Goal: Use online tool/utility: Use online tool/utility

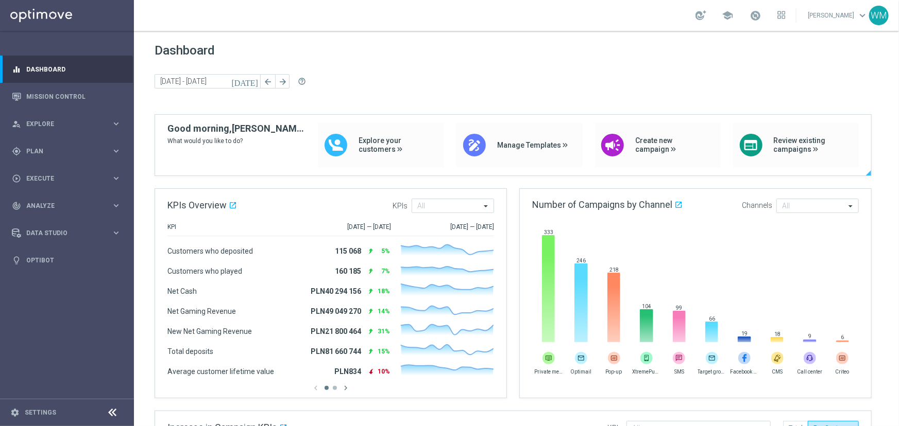
drag, startPoint x: 216, startPoint y: 123, endPoint x: 254, endPoint y: 139, distance: 41.3
click at [254, 139] on div "Good morning, [PERSON_NAME]! What would you like to do?" at bounding box center [236, 145] width 138 height 44
click at [254, 139] on span "What would you like to do?" at bounding box center [236, 141] width 138 height 11
drag, startPoint x: 254, startPoint y: 139, endPoint x: 166, endPoint y: 125, distance: 89.2
click at [166, 125] on div "Good morning, [PERSON_NAME]! What would you like to do? Explore your customers …" at bounding box center [513, 149] width 716 height 53
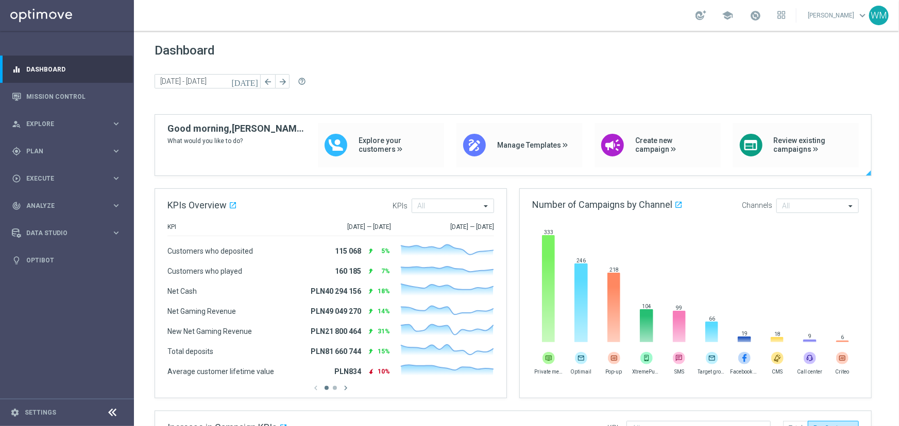
click at [166, 125] on div "Good morning, [PERSON_NAME]! What would you like to do? Explore your customers …" at bounding box center [513, 149] width 716 height 53
drag, startPoint x: 166, startPoint y: 125, endPoint x: 237, endPoint y: 145, distance: 73.9
click at [237, 145] on div "Good morning, [PERSON_NAME]! What would you like to do? Explore your customers …" at bounding box center [513, 149] width 716 height 53
click at [237, 145] on span "What would you like to do?" at bounding box center [236, 141] width 138 height 11
click at [38, 124] on span "Explore" at bounding box center [68, 124] width 85 height 6
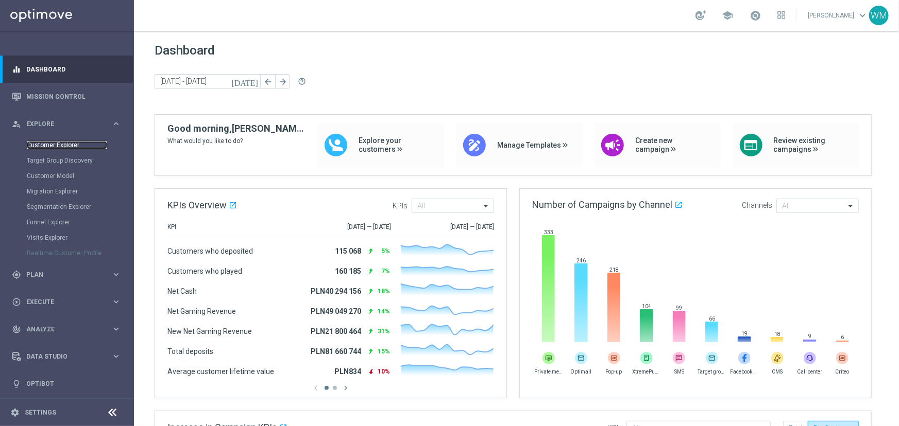
click at [43, 146] on link "Customer Explorer" at bounding box center [67, 145] width 80 height 8
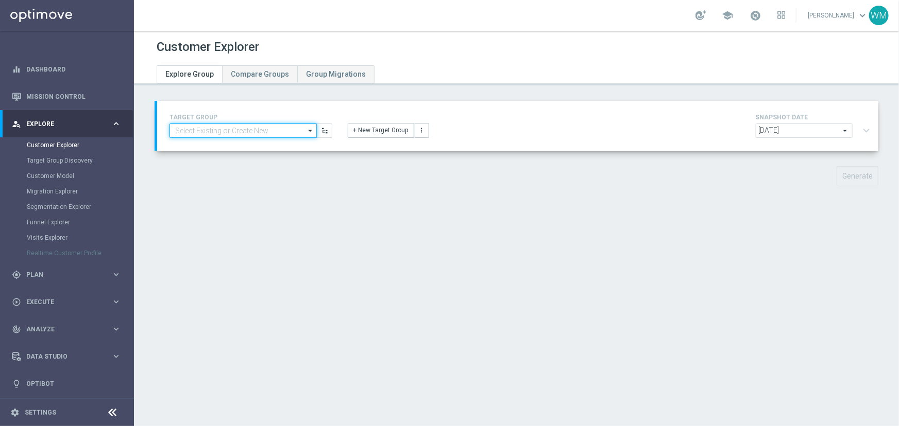
click at [260, 132] on input at bounding box center [242, 131] width 147 height 14
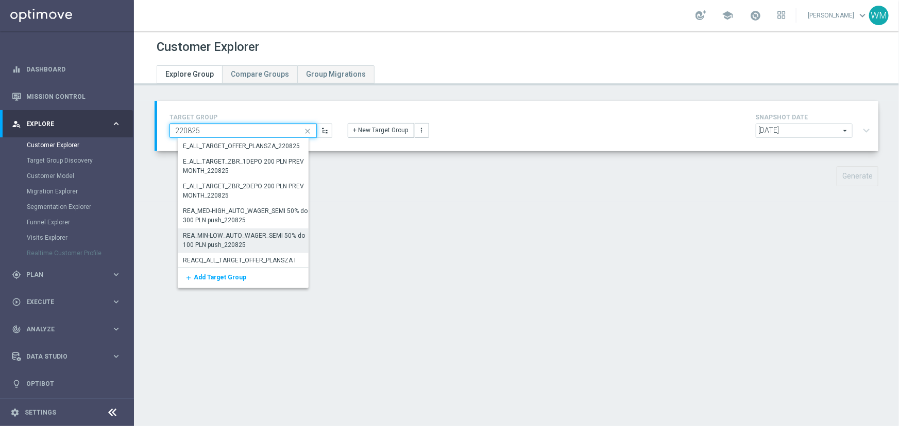
scroll to position [554, 0]
type input "220825"
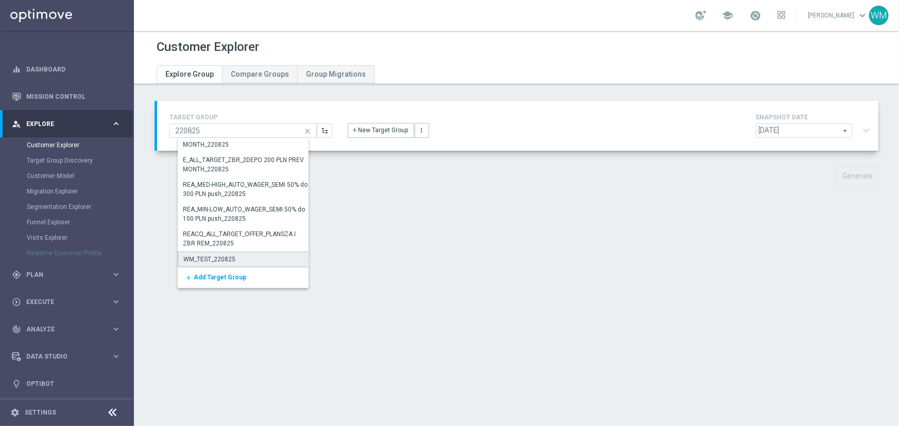
click at [244, 253] on div "WM_TEST_220825" at bounding box center [246, 259] width 136 height 15
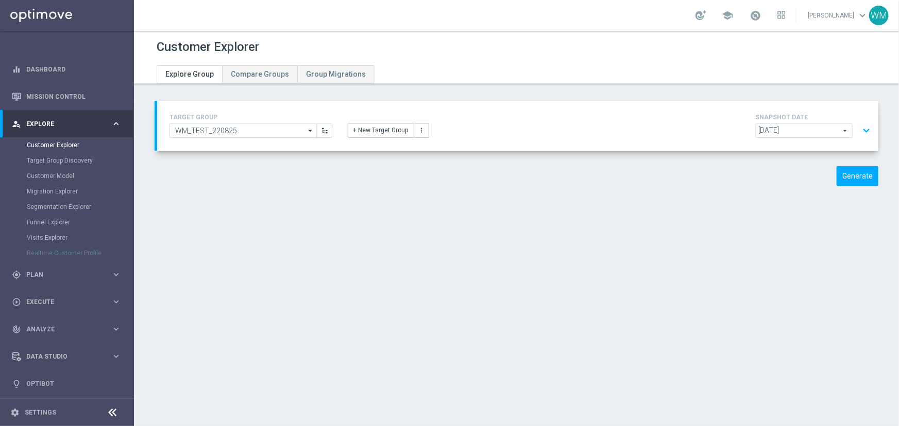
click at [828, 175] on div "Generate" at bounding box center [793, 176] width 185 height 20
click at [843, 175] on button "Generate" at bounding box center [857, 176] width 42 height 20
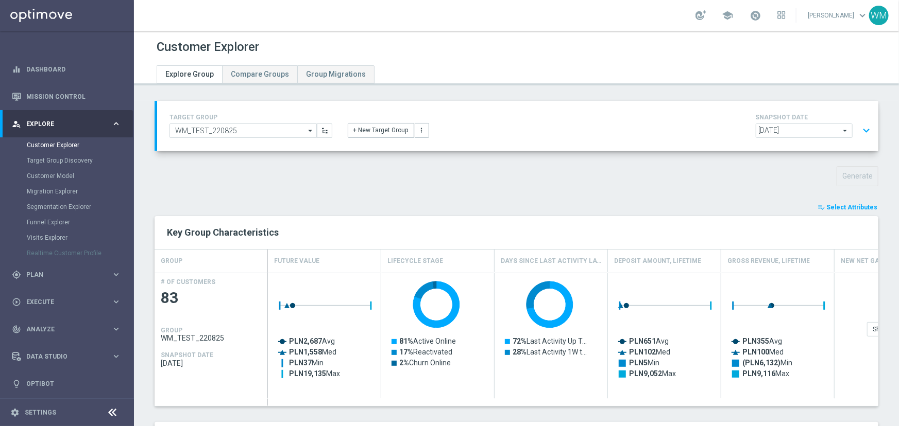
click at [860, 132] on button "expand_more" at bounding box center [865, 131] width 15 height 20
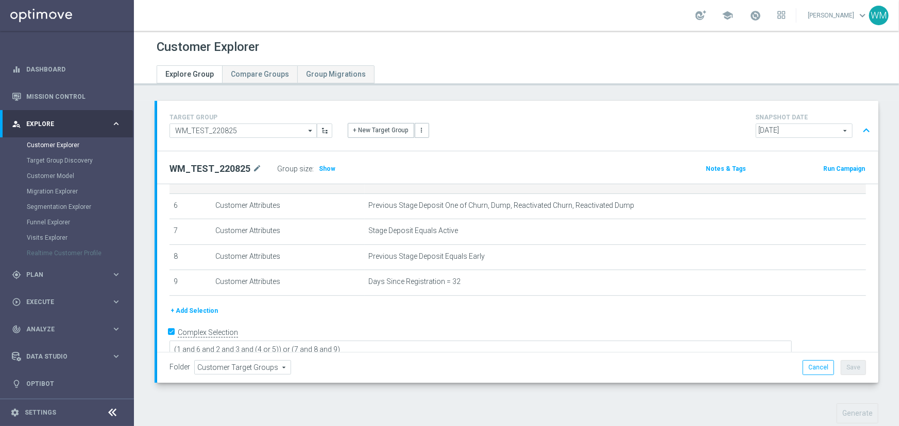
scroll to position [156, 0]
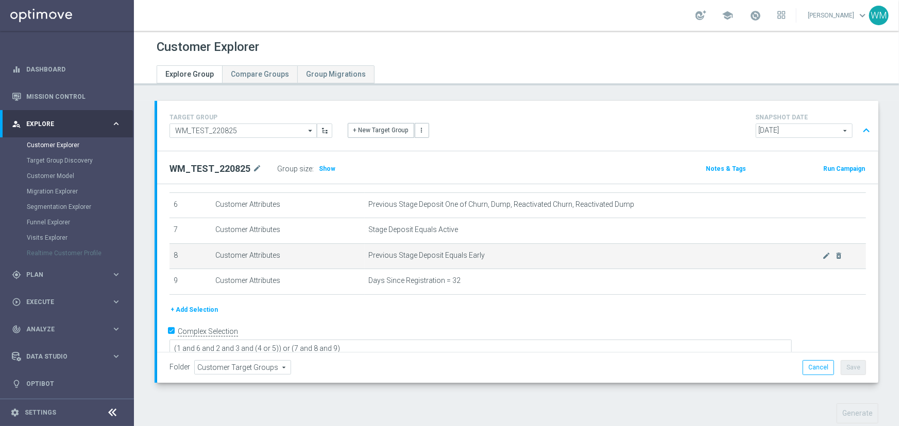
click at [298, 250] on td "Customer Attributes" at bounding box center [287, 257] width 153 height 26
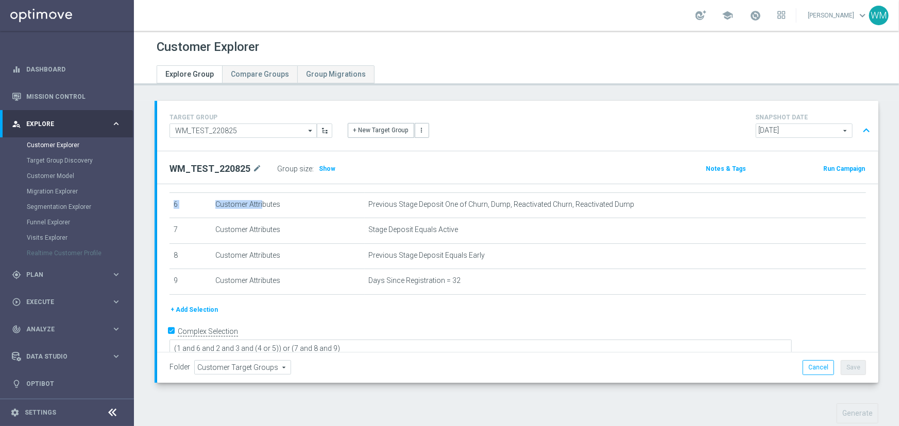
drag, startPoint x: 218, startPoint y: 206, endPoint x: 443, endPoint y: 297, distance: 242.8
click at [443, 297] on div "# Selection Type Criteria delete_forever 1 Customer Attributes Stage Deposit Eq…" at bounding box center [518, 172] width 712 height 263
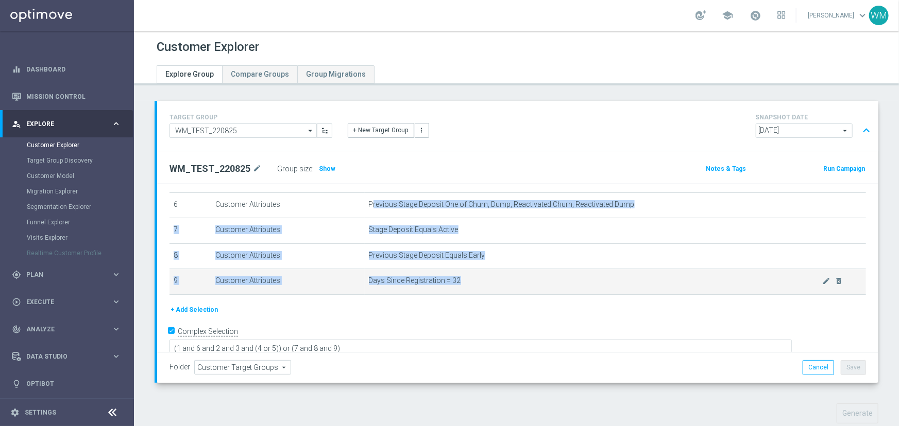
drag, startPoint x: 441, startPoint y: 253, endPoint x: 494, endPoint y: 291, distance: 65.6
click at [494, 291] on tbody "1 Customer Attributes Stage Deposit Equals Active mode_edit delete_forever 2 Ac…" at bounding box center [517, 180] width 696 height 230
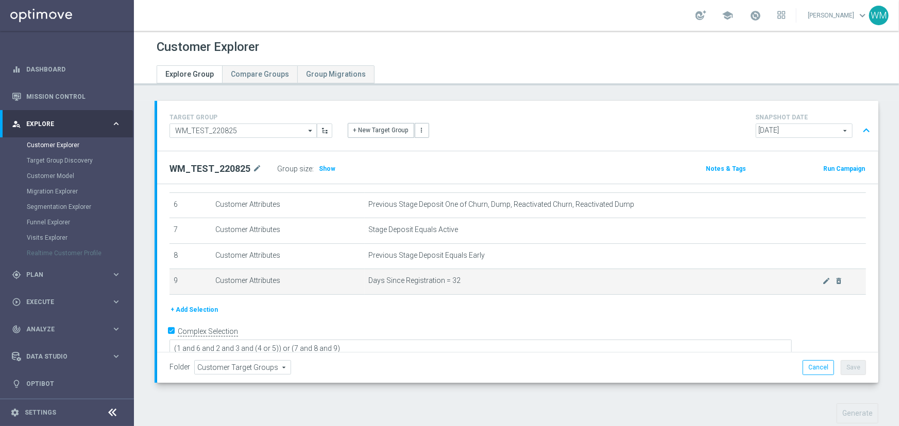
click at [494, 291] on td "Days Since Registration = 32 mode_edit delete_forever" at bounding box center [615, 282] width 501 height 26
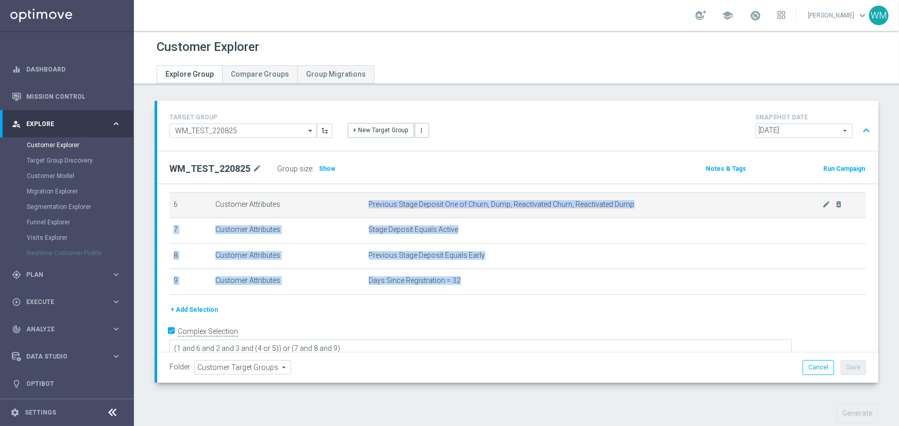
drag, startPoint x: 494, startPoint y: 291, endPoint x: 367, endPoint y: 206, distance: 153.3
click at [367, 206] on tbody "1 Customer Attributes Stage Deposit Equals Active mode_edit delete_forever 2 Ac…" at bounding box center [517, 180] width 696 height 230
click at [369, 206] on span "Previous Stage Deposit One of Churn, Dump, Reactivated Churn, Reactivated Dump" at bounding box center [596, 204] width 454 height 9
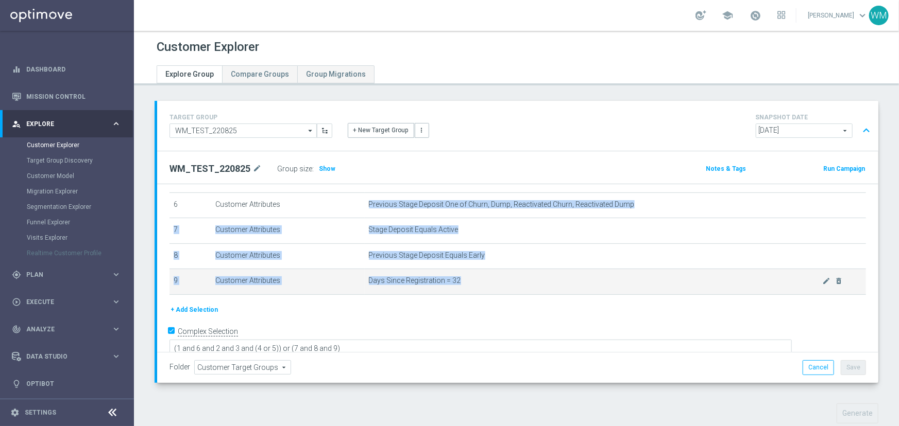
drag, startPoint x: 367, startPoint y: 206, endPoint x: 459, endPoint y: 277, distance: 116.1
click at [459, 277] on tbody "1 Customer Attributes Stage Deposit Equals Active mode_edit delete_forever 2 Ac…" at bounding box center [517, 180] width 696 height 230
click at [459, 277] on span "Days Since Registration = 32" at bounding box center [596, 281] width 454 height 9
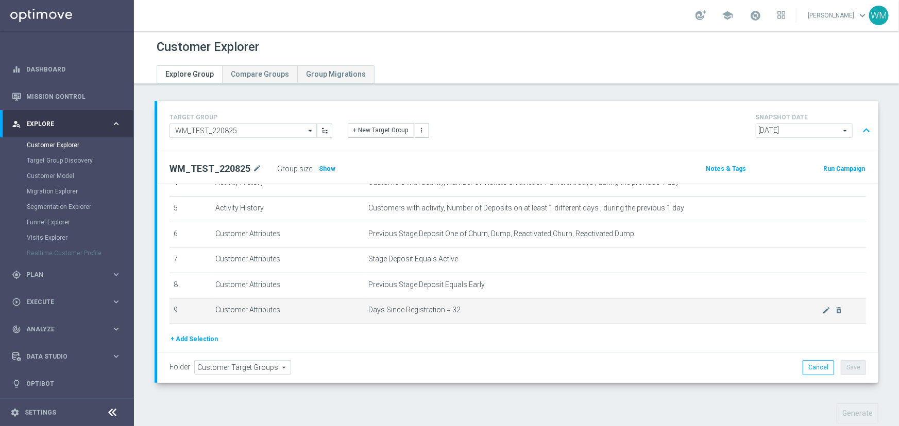
scroll to position [140, 0]
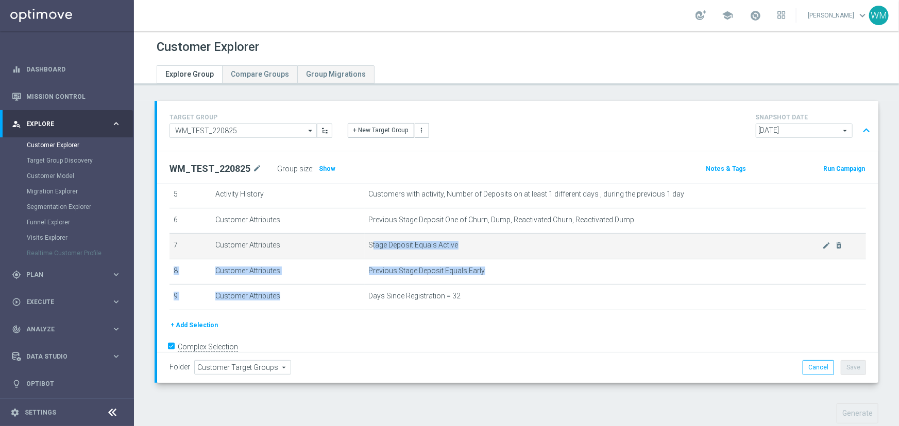
drag, startPoint x: 470, startPoint y: 287, endPoint x: 370, endPoint y: 244, distance: 109.5
click at [370, 244] on tbody "1 Customer Attributes Stage Deposit Equals Active mode_edit delete_forever 2 Ac…" at bounding box center [517, 195] width 696 height 230
click at [370, 244] on span "Stage Deposit Equals Active" at bounding box center [596, 245] width 454 height 9
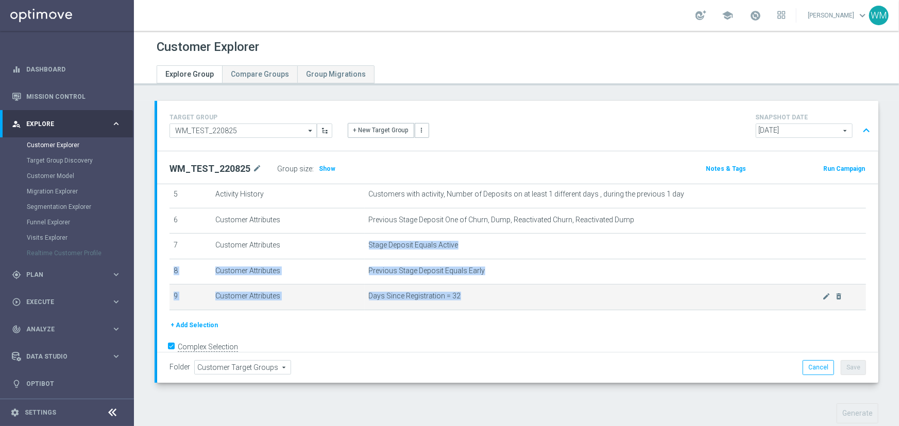
drag, startPoint x: 370, startPoint y: 244, endPoint x: 477, endPoint y: 298, distance: 120.0
click at [477, 298] on tbody "1 Customer Attributes Stage Deposit Equals Active mode_edit delete_forever 2 Ac…" at bounding box center [517, 195] width 696 height 230
click at [477, 298] on span "Days Since Registration = 32" at bounding box center [596, 296] width 454 height 9
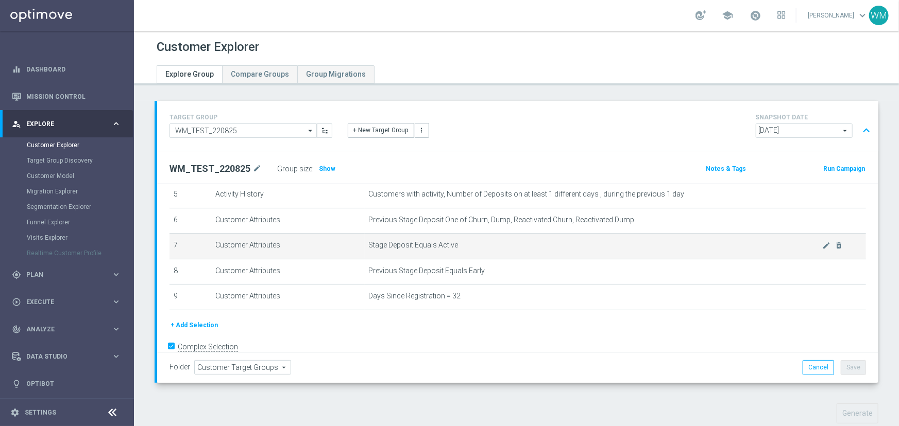
drag, startPoint x: 477, startPoint y: 298, endPoint x: 355, endPoint y: 235, distance: 136.8
click at [355, 235] on tbody "1 Customer Attributes Stage Deposit Equals Active mode_edit delete_forever 2 Ac…" at bounding box center [517, 195] width 696 height 230
click at [355, 235] on td "Customer Attributes" at bounding box center [287, 247] width 153 height 26
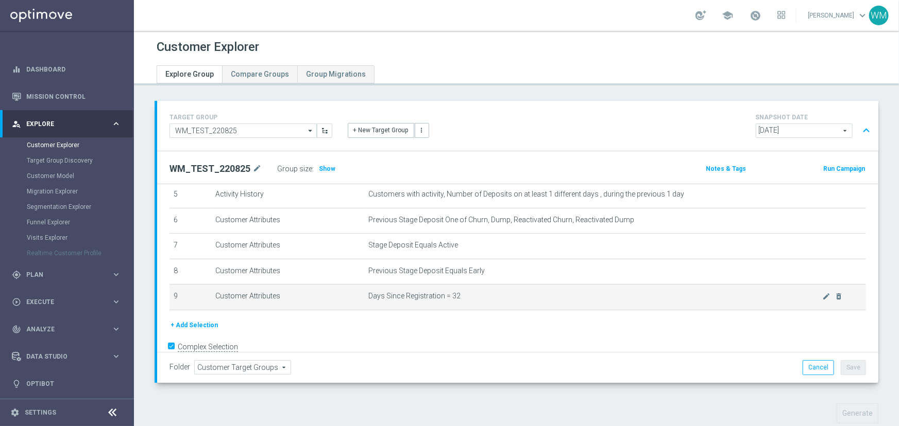
drag, startPoint x: 355, startPoint y: 235, endPoint x: 469, endPoint y: 299, distance: 130.8
click at [469, 299] on tbody "1 Customer Attributes Stage Deposit Equals Active mode_edit delete_forever 2 Ac…" at bounding box center [517, 195] width 696 height 230
click at [469, 299] on span "Days Since Registration = 32" at bounding box center [596, 296] width 454 height 9
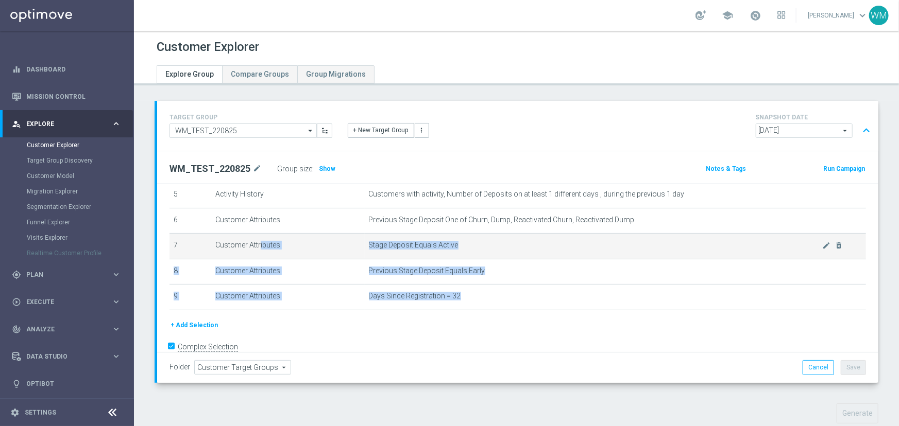
drag, startPoint x: 469, startPoint y: 299, endPoint x: 217, endPoint y: 239, distance: 259.4
click at [217, 239] on tbody "1 Customer Attributes Stage Deposit Equals Active mode_edit delete_forever 2 Ac…" at bounding box center [517, 195] width 696 height 230
click at [217, 239] on td "Customer Attributes" at bounding box center [287, 247] width 153 height 26
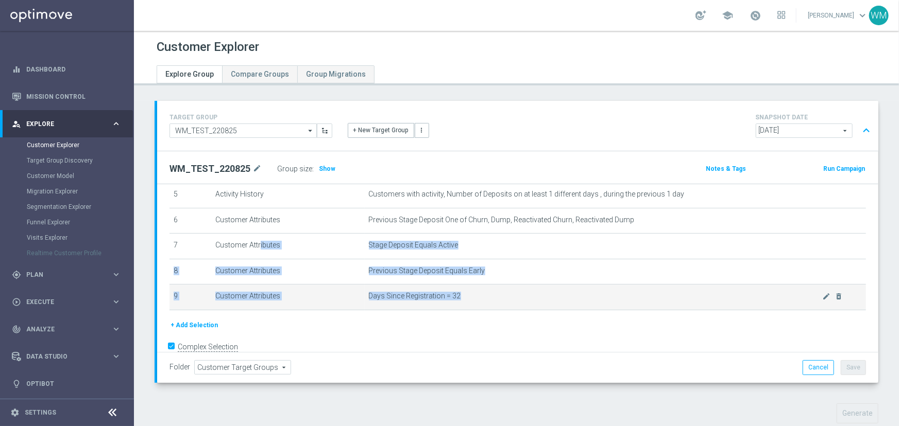
drag, startPoint x: 217, startPoint y: 239, endPoint x: 510, endPoint y: 308, distance: 301.5
click at [510, 308] on tbody "1 Customer Attributes Stage Deposit Equals Active mode_edit delete_forever 2 Ac…" at bounding box center [517, 195] width 696 height 230
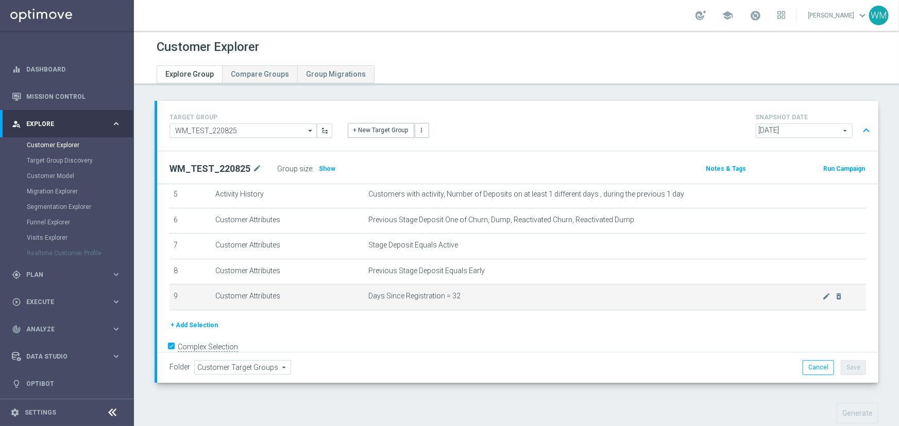
click at [510, 308] on td "Days Since Registration = 32 mode_edit delete_forever" at bounding box center [615, 298] width 501 height 26
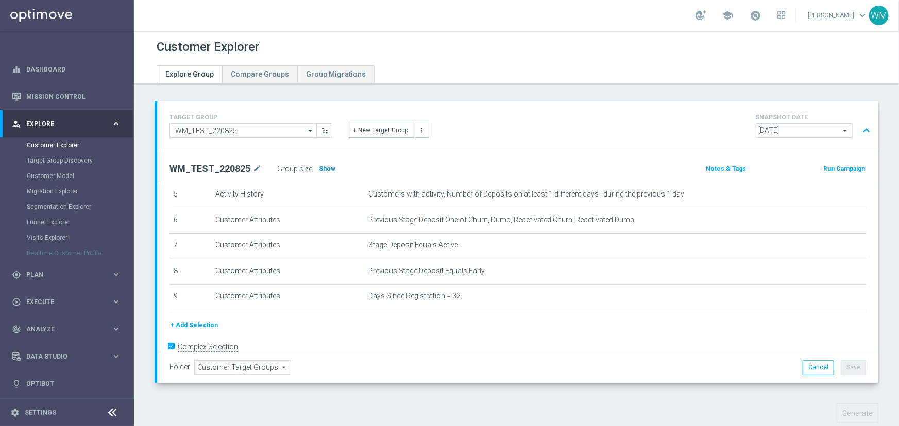
click at [319, 166] on span "Show" at bounding box center [327, 168] width 16 height 7
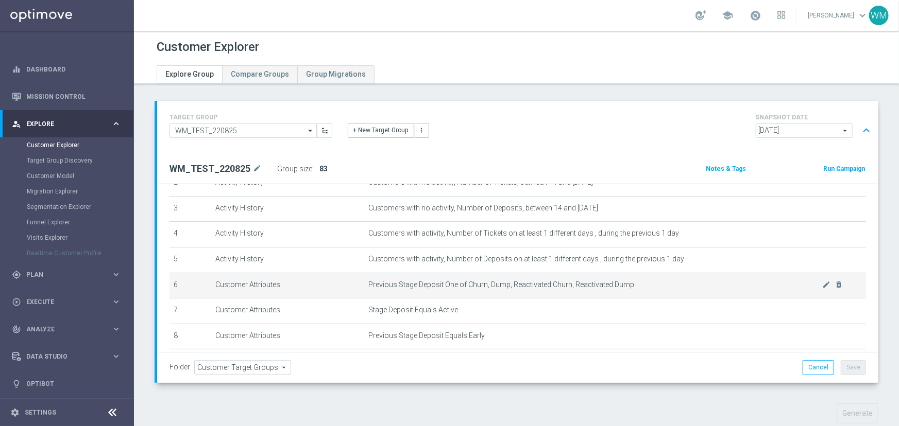
scroll to position [0, 0]
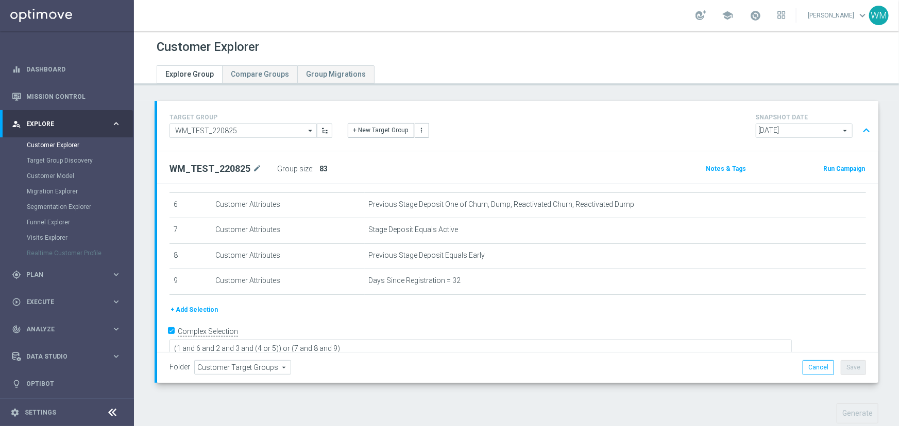
click at [200, 305] on button "+ Add Selection" at bounding box center [193, 309] width 49 height 11
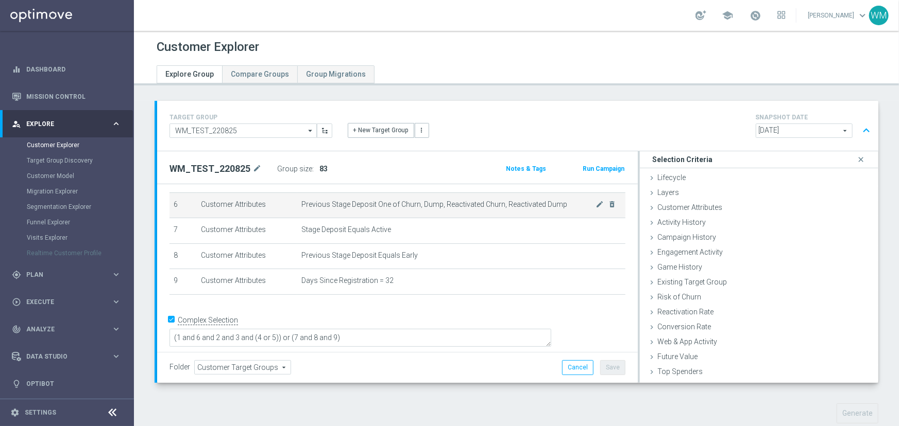
scroll to position [145, 0]
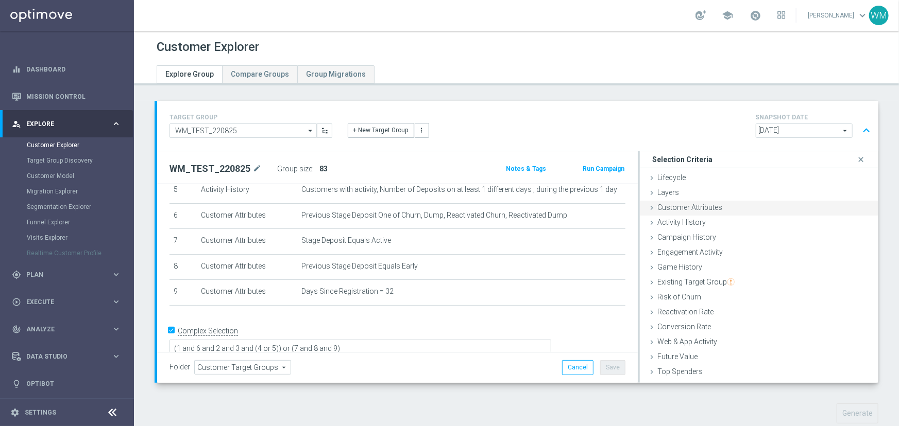
click at [686, 206] on span "Customer Attributes" at bounding box center [689, 207] width 65 height 8
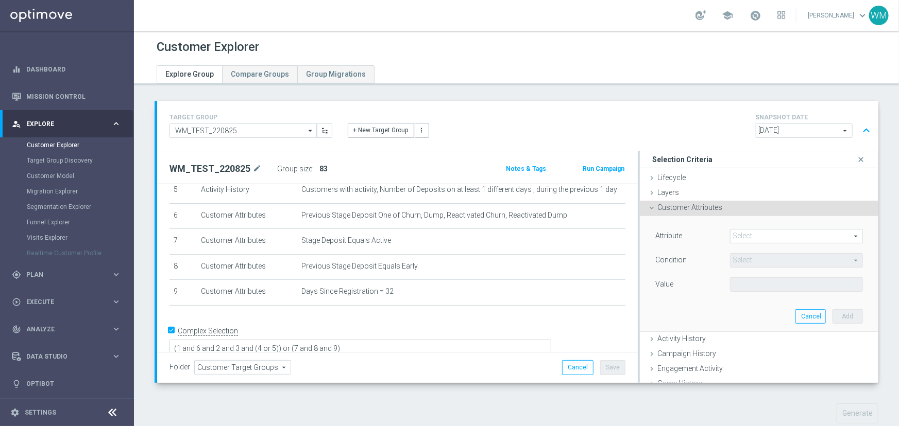
click at [736, 236] on span at bounding box center [796, 236] width 132 height 13
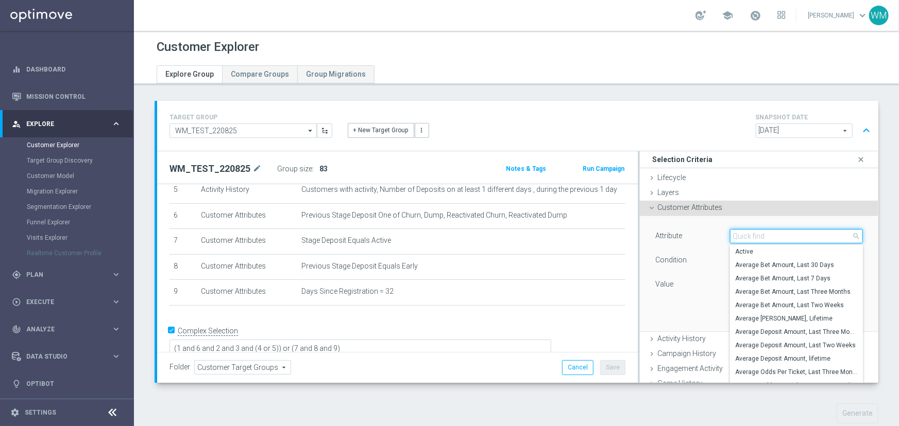
click at [736, 236] on input "search" at bounding box center [796, 236] width 133 height 14
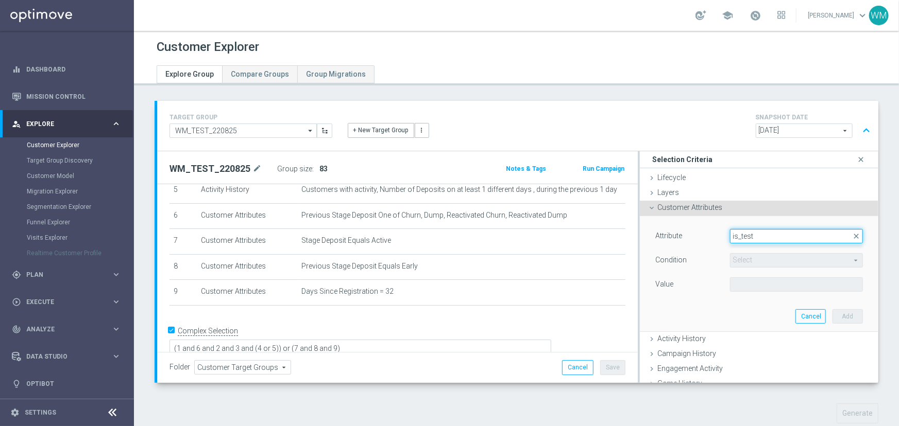
click at [736, 236] on input "is_test" at bounding box center [796, 236] width 133 height 14
type input "test"
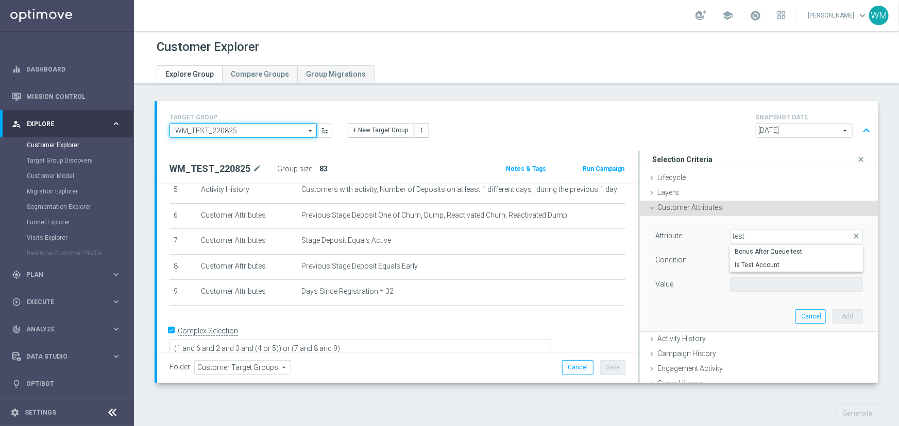
click at [228, 127] on input "WM_TEST_220825" at bounding box center [242, 131] width 147 height 14
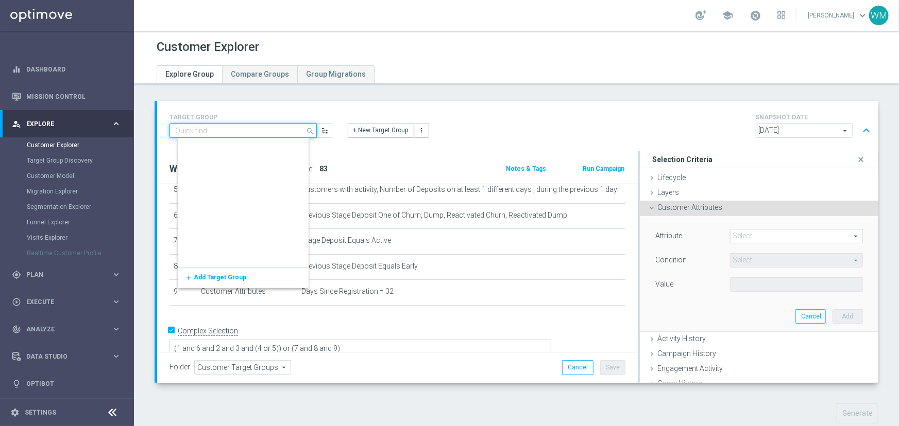
scroll to position [1076, 0]
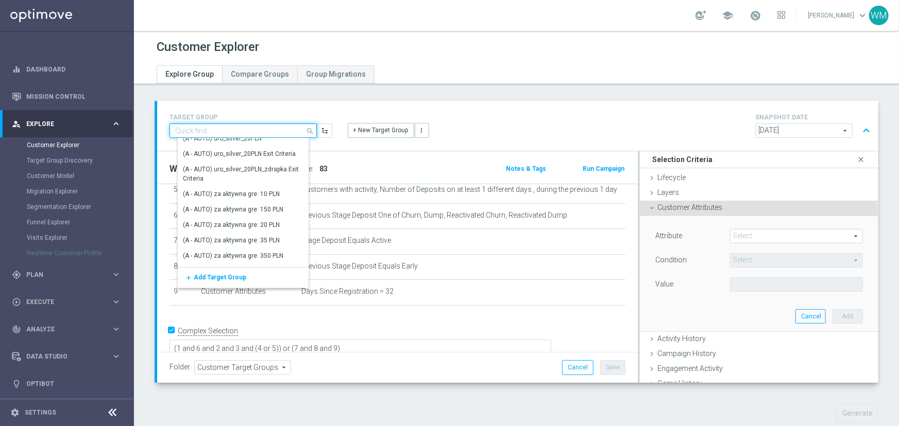
click at [215, 133] on input at bounding box center [242, 131] width 147 height 14
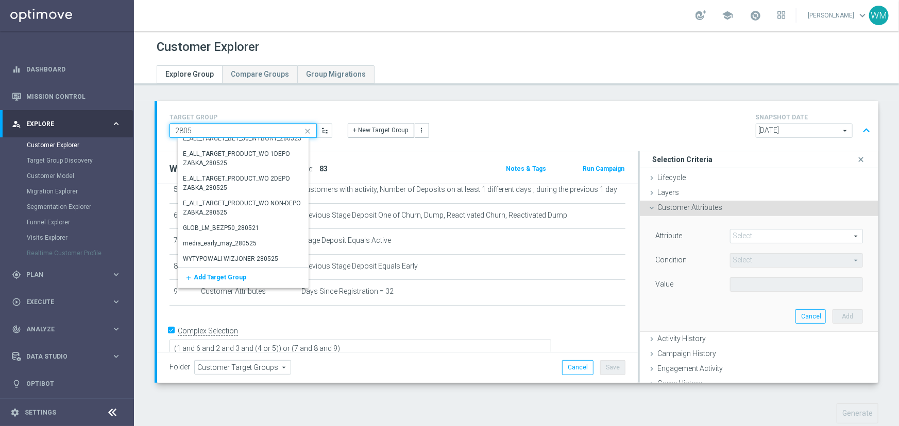
scroll to position [412, 0]
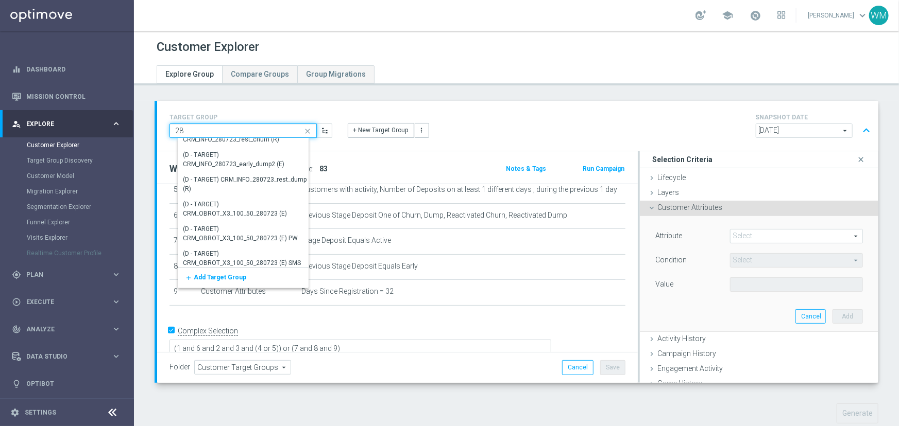
type input "2"
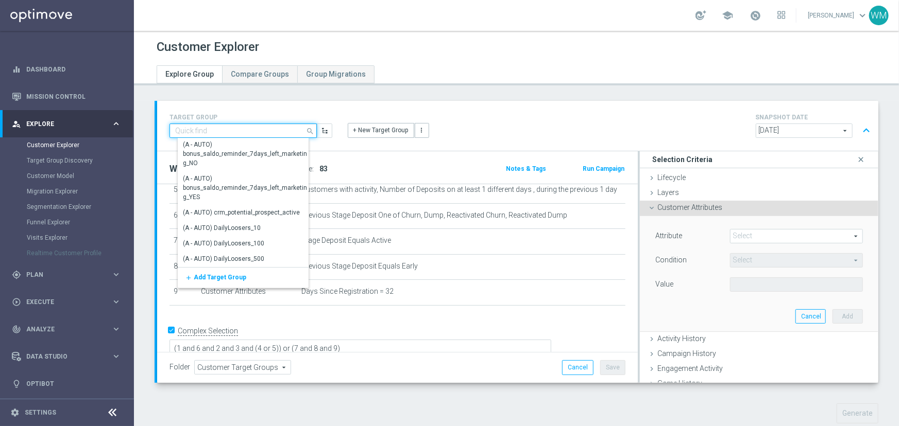
type input "0"
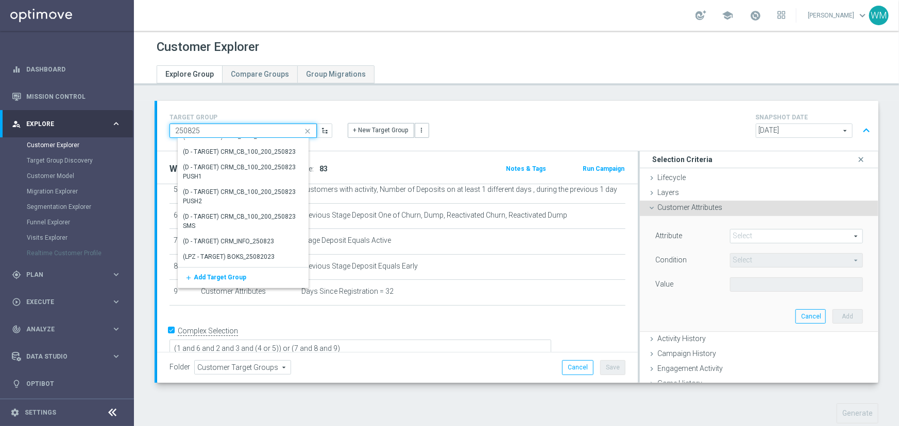
scroll to position [0, 0]
type input "2"
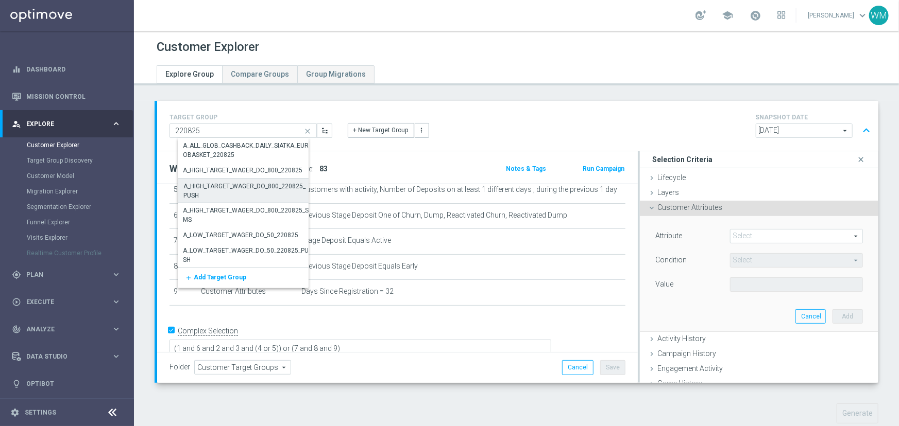
click at [268, 191] on div "A_HIGH_TARGET_WAGER_DO_800_220825_PUSH" at bounding box center [245, 191] width 125 height 19
type input "A_HIGH_TARGET_WAGER_DO_800_220825_PUSH"
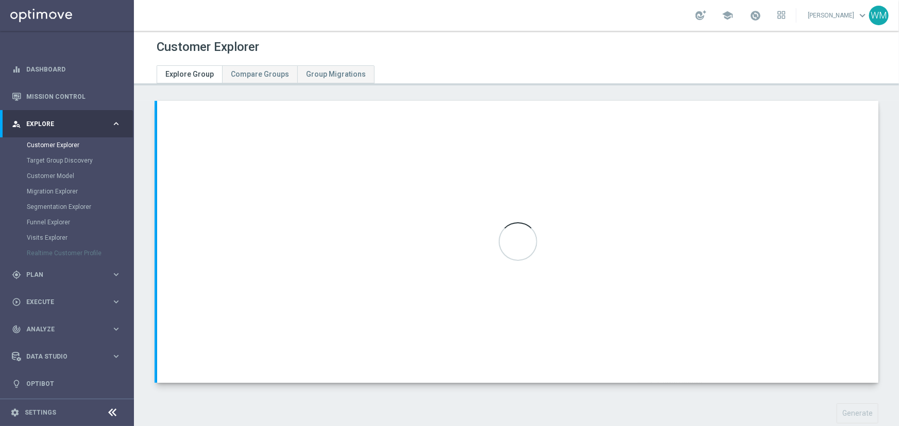
checkbox input "false"
type input "Sierpień 25"
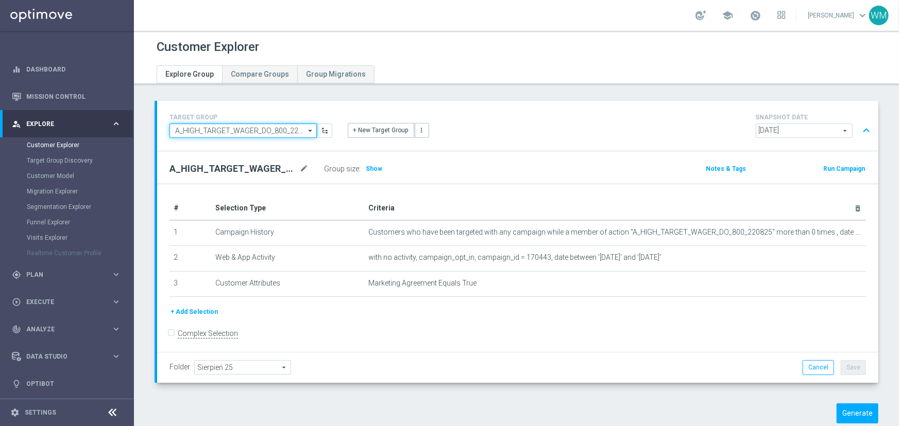
click at [254, 129] on input "A_HIGH_TARGET_WAGER_DO_800_220825_PUSH" at bounding box center [242, 131] width 147 height 14
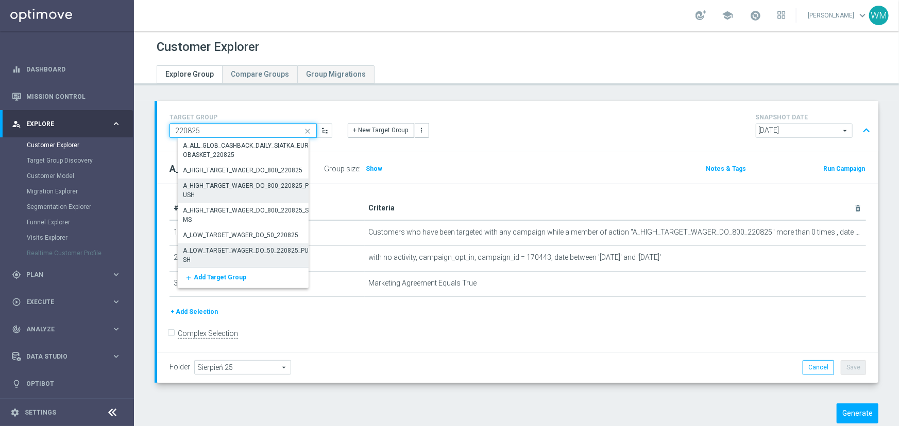
scroll to position [234, 0]
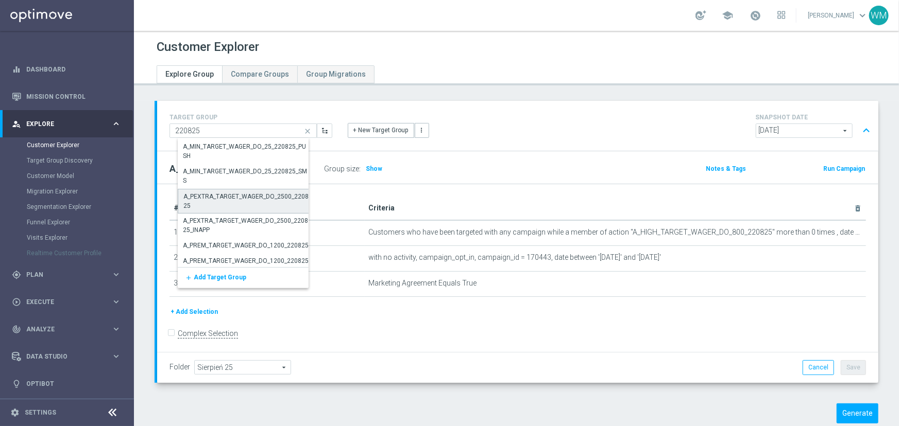
click at [248, 197] on div "A_PEXTRA_TARGET_WAGER_DO_2500_220825" at bounding box center [245, 201] width 125 height 19
type input "A_PEXTRA_TARGET_WAGER_DO_2500_220825"
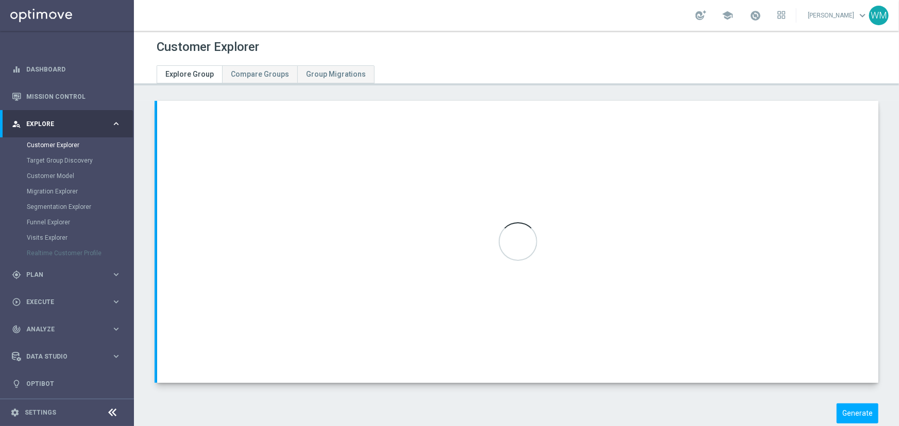
type input "KAMPANIEMM"
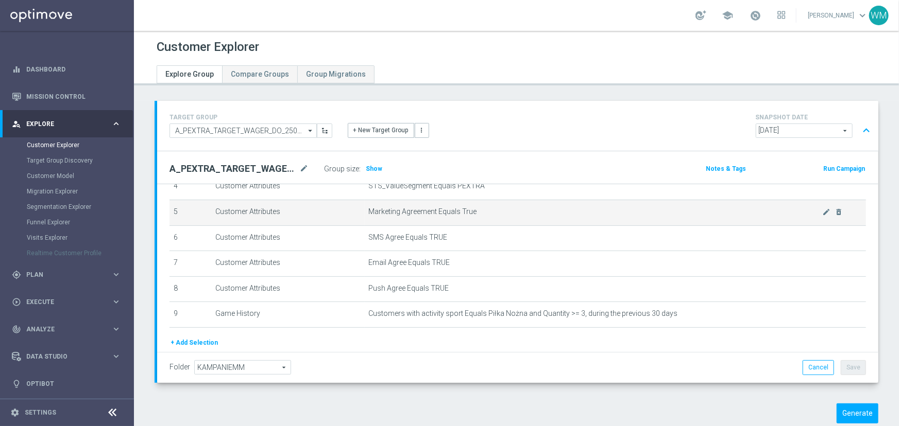
scroll to position [154, 0]
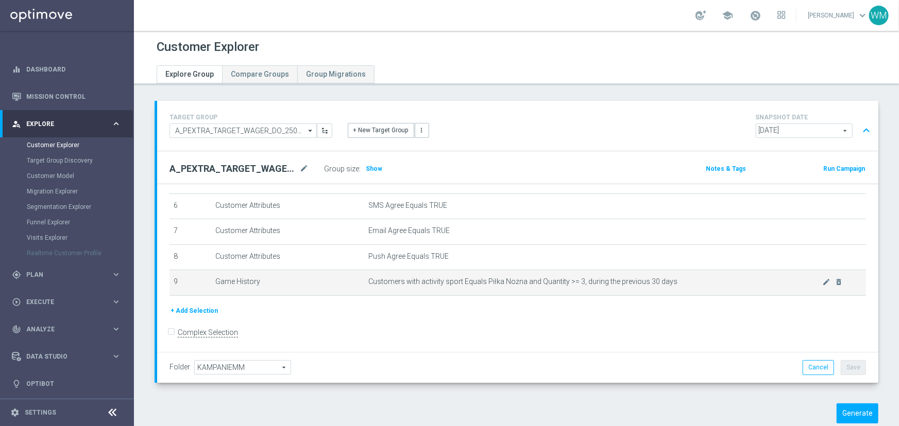
drag, startPoint x: 350, startPoint y: 276, endPoint x: 687, endPoint y: 281, distance: 336.8
click at [687, 281] on tr "9 Game History Customers with activity sport Equals Piłka Nożna and Quantity >=…" at bounding box center [517, 283] width 696 height 26
click at [687, 281] on span "Customers with activity sport Equals Piłka Nożna and Quantity >= 3, during the …" at bounding box center [596, 282] width 454 height 9
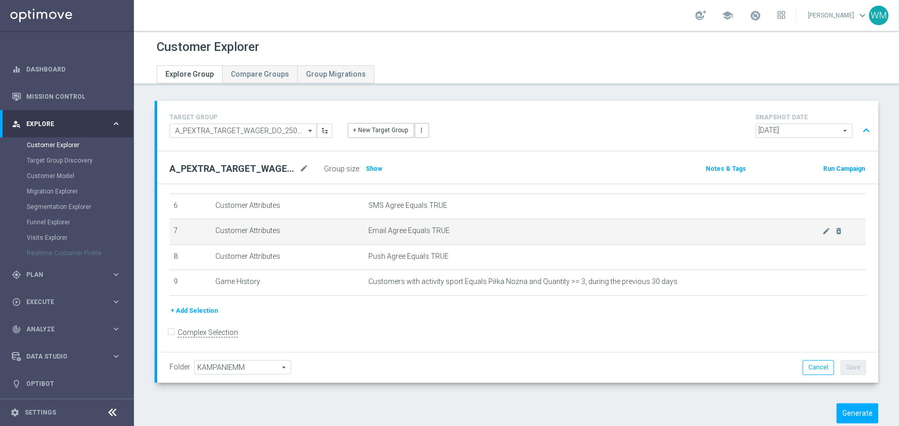
drag, startPoint x: 687, startPoint y: 281, endPoint x: 195, endPoint y: 220, distance: 495.5
click at [195, 220] on tbody "1 Customer Attributes STS_Exclusions Equals Always mode_edit delete_forever 2 C…" at bounding box center [517, 181] width 696 height 230
click at [195, 220] on td "7" at bounding box center [190, 232] width 42 height 26
